Goal: Navigation & Orientation: Find specific page/section

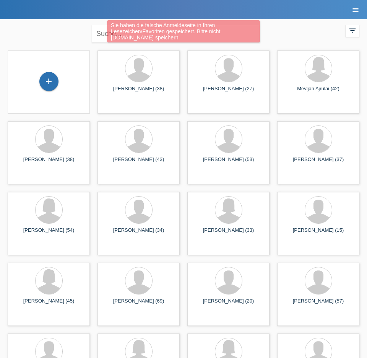
click at [358, 11] on icon "menu" at bounding box center [355, 10] width 8 height 8
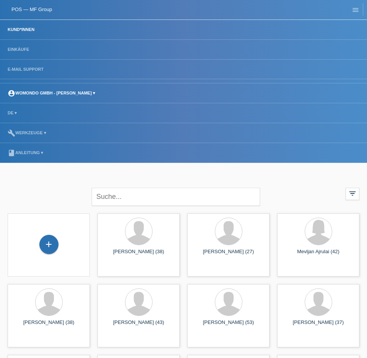
click at [99, 93] on link "account_circle womondo GmbH - [PERSON_NAME] ▾" at bounding box center [51, 93] width 95 height 5
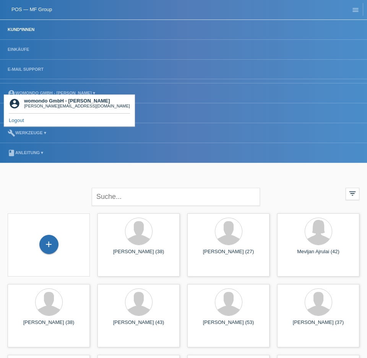
drag, startPoint x: 76, startPoint y: 154, endPoint x: 75, endPoint y: 160, distance: 6.1
click at [76, 154] on li "book Anleitung ▾" at bounding box center [183, 153] width 367 height 20
click at [18, 182] on div "close filter_list view_module Alle Kund*innen anzeigen star Markierte Kund*inne…" at bounding box center [183, 196] width 359 height 28
drag, startPoint x: 361, startPoint y: 11, endPoint x: 184, endPoint y: 21, distance: 176.7
click at [360, 11] on link "menu" at bounding box center [355, 9] width 15 height 5
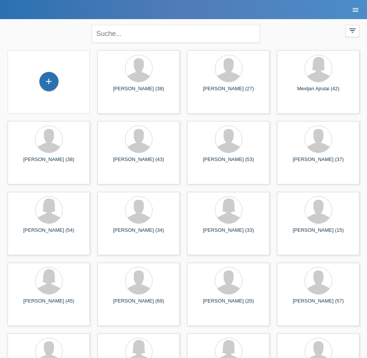
click at [354, 8] on icon "menu" at bounding box center [355, 10] width 8 height 8
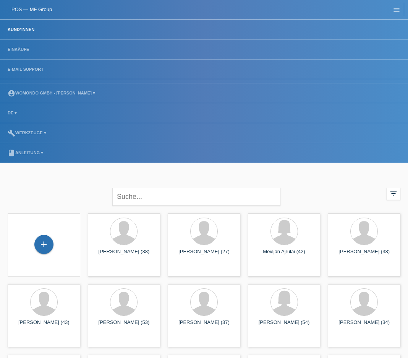
click at [39, 7] on link "POS — MF Group" at bounding box center [31, 9] width 40 height 6
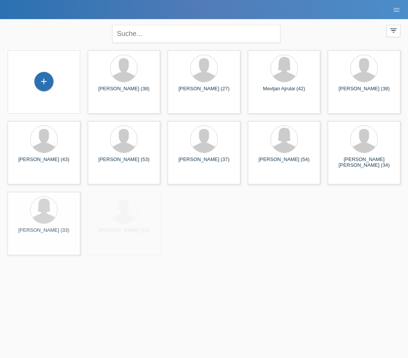
click at [396, 14] on li "menu" at bounding box center [396, 9] width 15 height 19
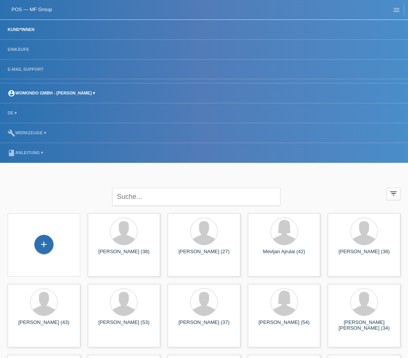
click at [101, 89] on li "account_circle womondo GmbH - [PERSON_NAME] ▾" at bounding box center [204, 93] width 408 height 20
click at [99, 92] on link "account_circle womondo GmbH - [PERSON_NAME] ▾" at bounding box center [51, 93] width 95 height 5
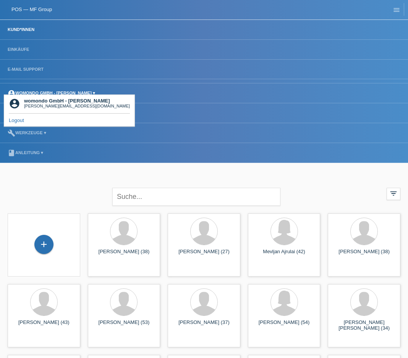
click at [99, 92] on link "account_circle womondo GmbH - [PERSON_NAME] ▾" at bounding box center [51, 93] width 95 height 5
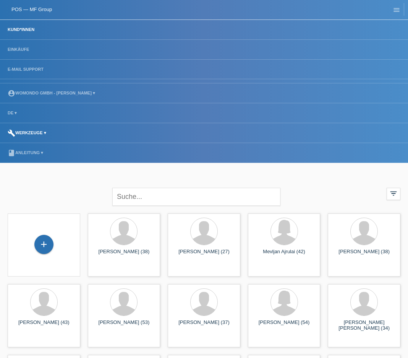
click at [47, 131] on link "build Werkzeuge ▾" at bounding box center [27, 132] width 46 height 5
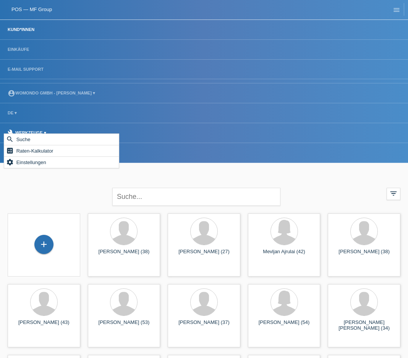
click at [47, 131] on link "build Werkzeuge ▾" at bounding box center [27, 132] width 46 height 5
